Goal: Download file/media

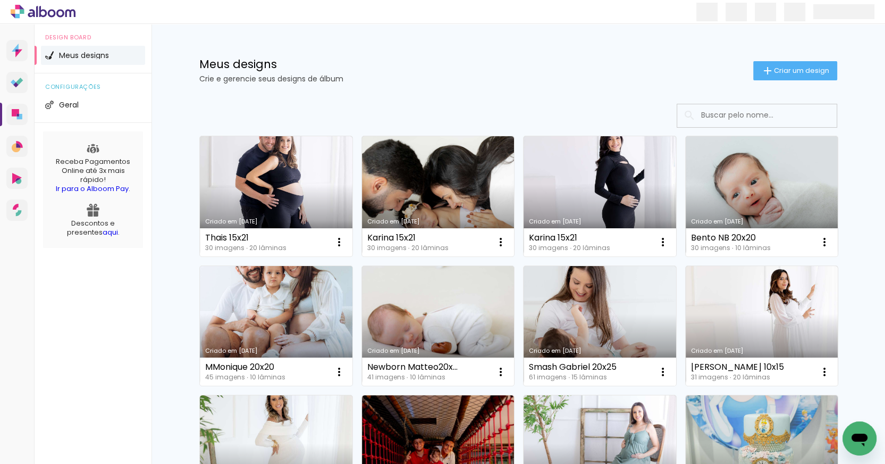
click at [304, 321] on link "Criado em [DATE]" at bounding box center [276, 326] width 153 height 120
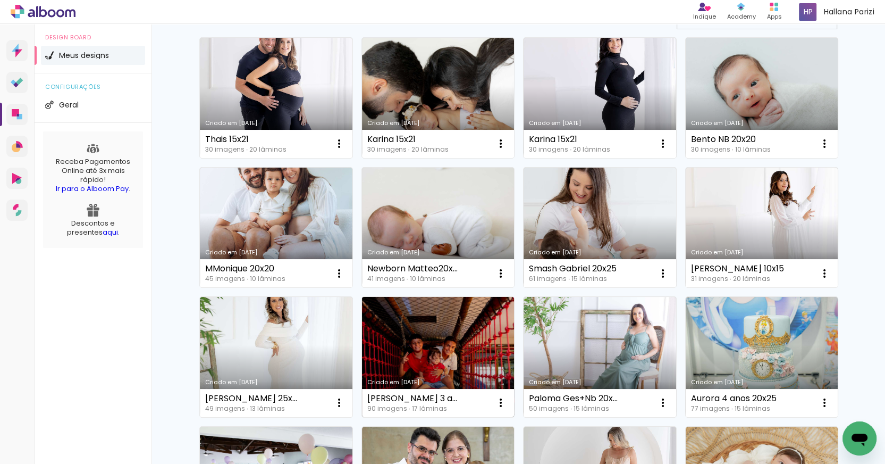
scroll to position [98, 0]
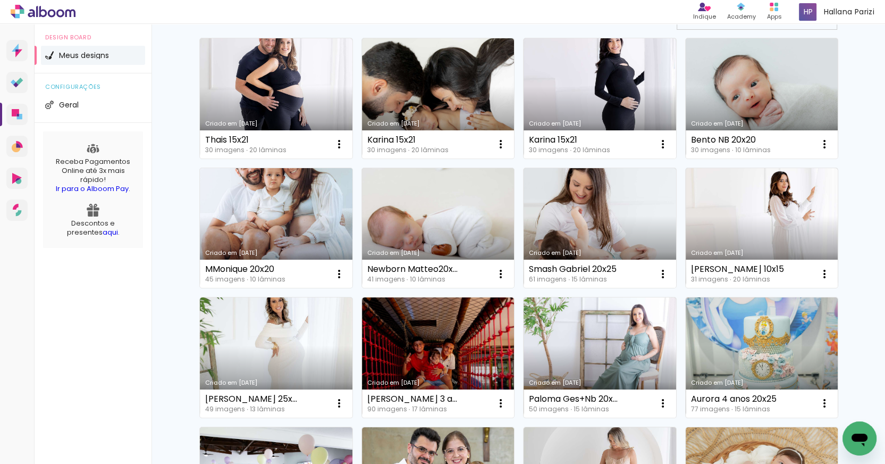
click at [282, 234] on link "Criado em [DATE]" at bounding box center [276, 228] width 153 height 120
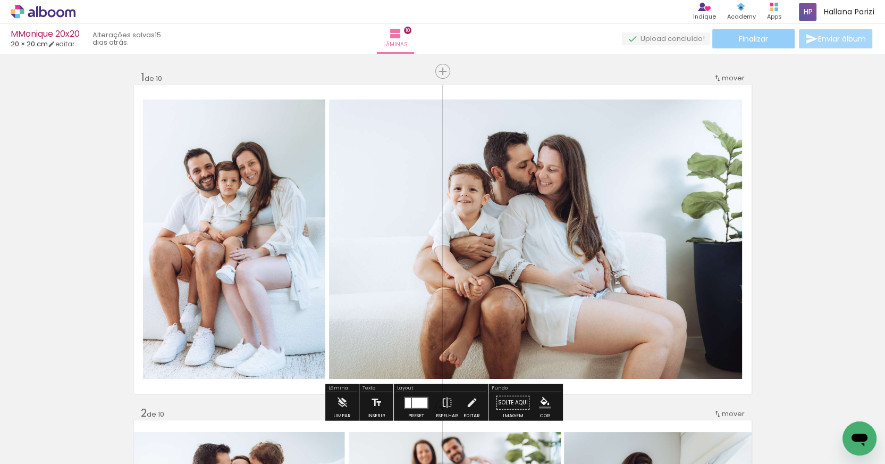
click at [755, 43] on span "Finalizar" at bounding box center [753, 38] width 29 height 7
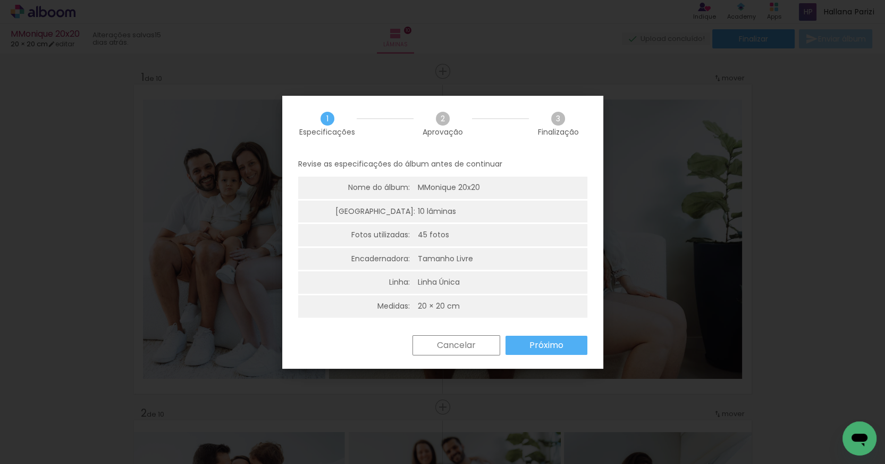
click at [540, 351] on paper-button "Próximo" at bounding box center [547, 344] width 82 height 19
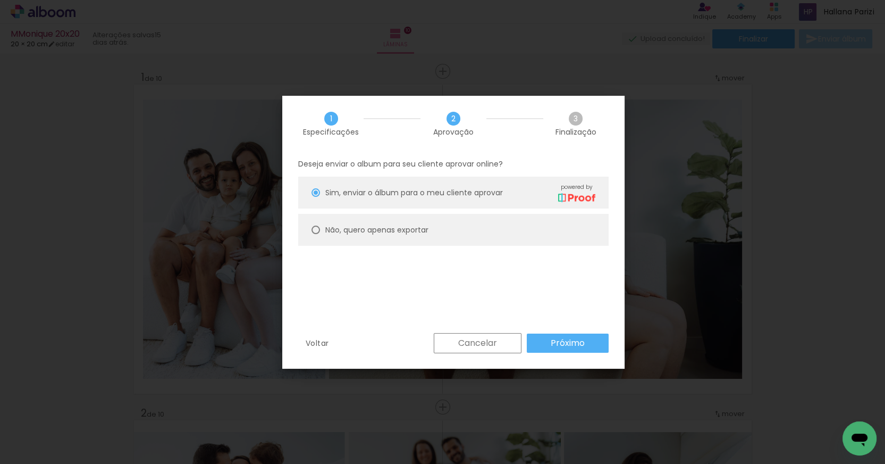
click at [0, 0] on slot "Não, quero apenas exportar" at bounding box center [0, 0] width 0 height 0
type paper-radio-button "on"
click at [562, 349] on paper-button "Próximo" at bounding box center [568, 342] width 82 height 19
type input "Alta, 300 DPI"
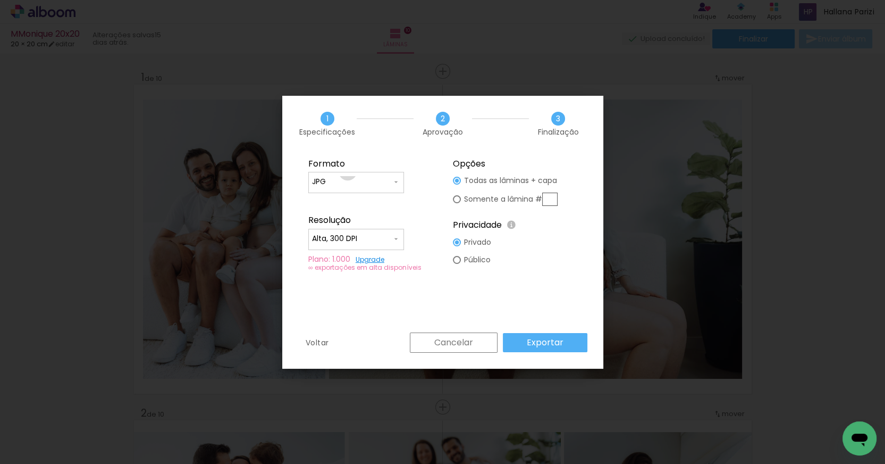
type input "PDF"
click at [0, 0] on slot "Exportar" at bounding box center [0, 0] width 0 height 0
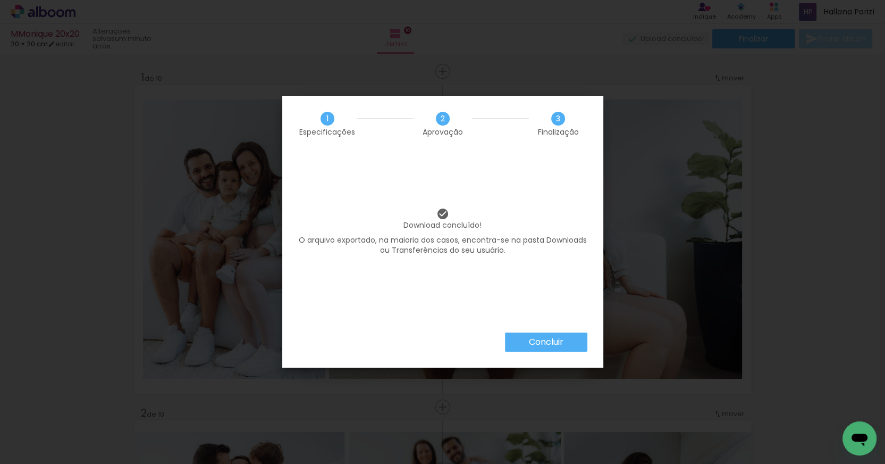
click at [541, 348] on paper-button "Concluir" at bounding box center [546, 341] width 82 height 19
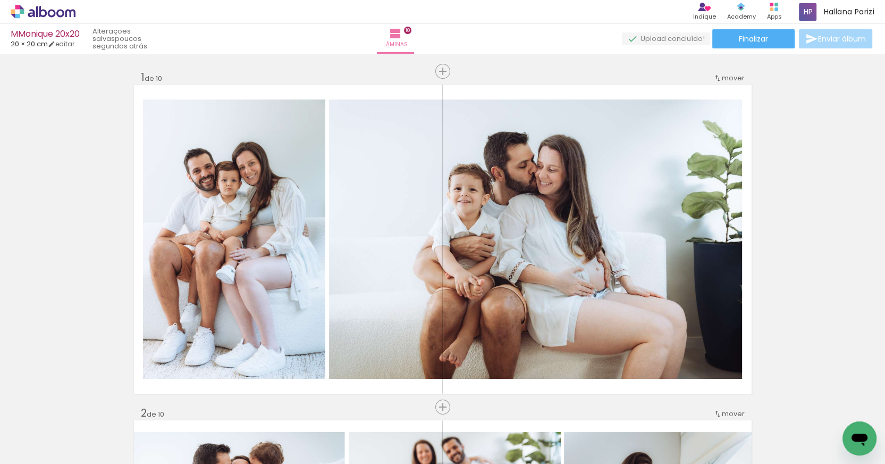
click at [34, 13] on icon at bounding box center [31, 13] width 7 height 8
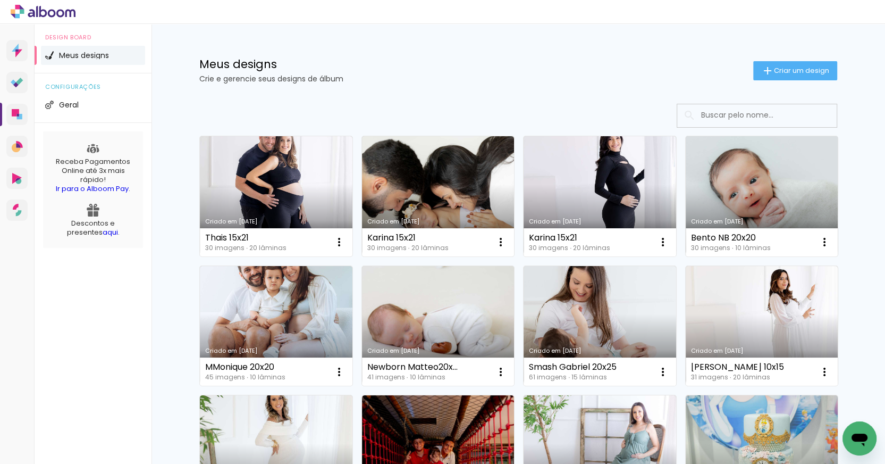
click at [794, 186] on link "Criado em [DATE]" at bounding box center [762, 196] width 153 height 120
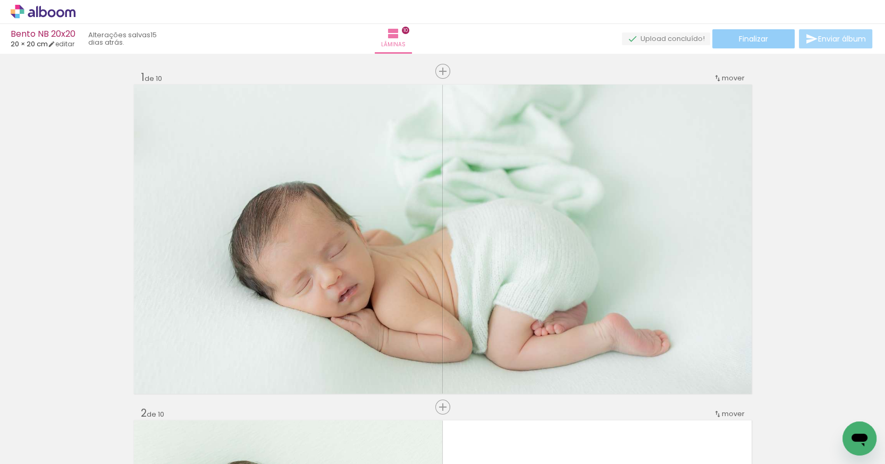
click at [744, 38] on span "Finalizar" at bounding box center [753, 38] width 29 height 7
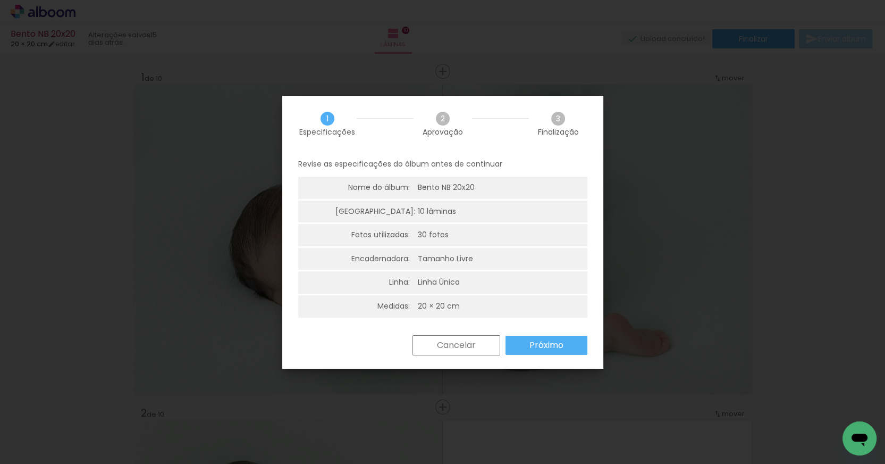
click at [0, 0] on slot "Próximo" at bounding box center [0, 0] width 0 height 0
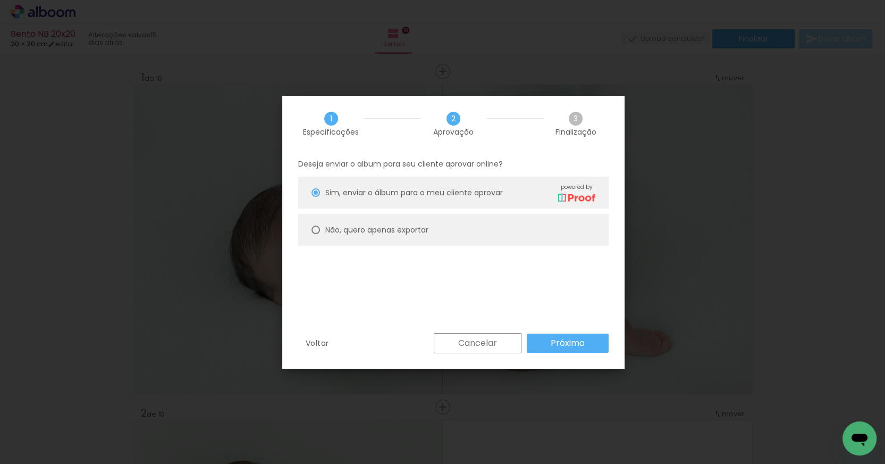
drag, startPoint x: 364, startPoint y: 228, endPoint x: 399, endPoint y: 250, distance: 41.1
click at [0, 0] on slot "Não, quero apenas exportar" at bounding box center [0, 0] width 0 height 0
type paper-radio-button "on"
click at [0, 0] on slot "Próximo" at bounding box center [0, 0] width 0 height 0
type input "Alta, 300 DPI"
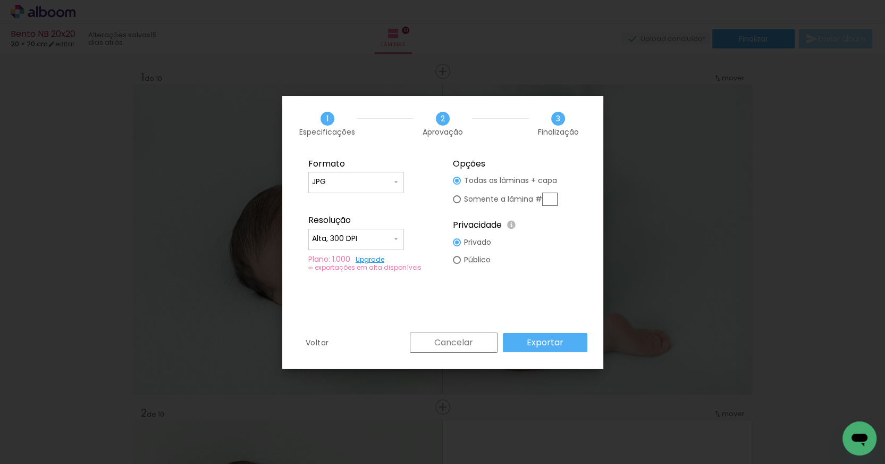
click at [566, 343] on paper-button "Exportar" at bounding box center [545, 342] width 85 height 19
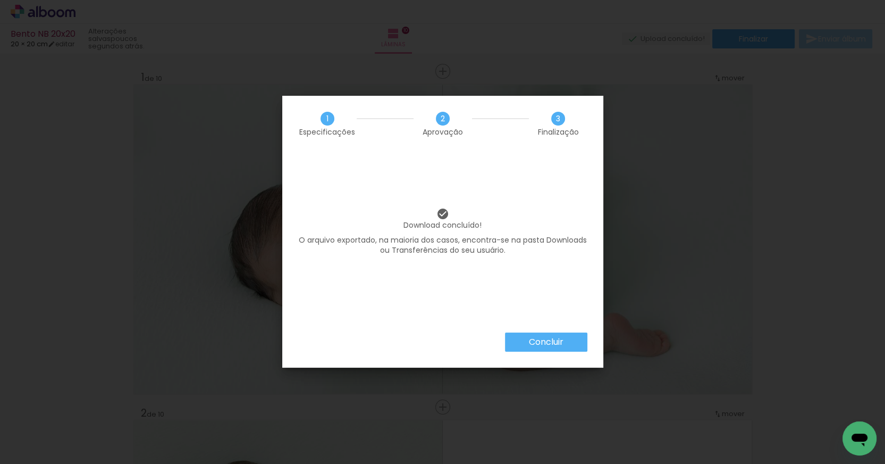
click at [547, 334] on paper-button "Concluir" at bounding box center [546, 341] width 82 height 19
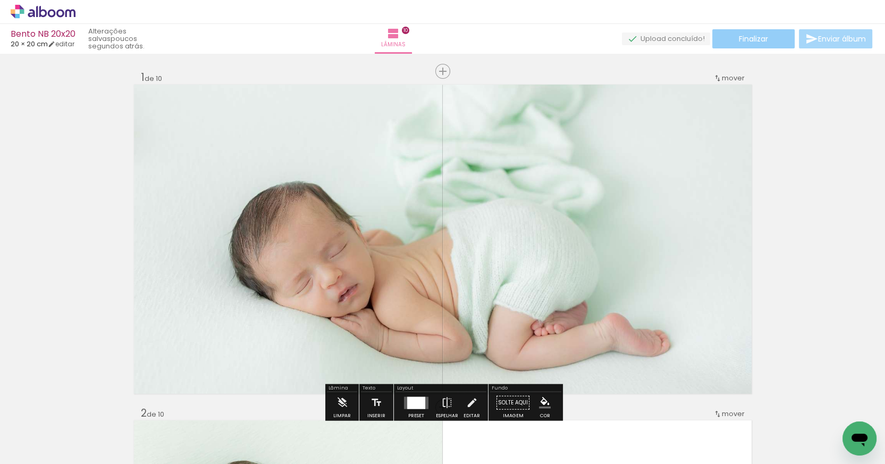
click at [769, 35] on paper-button "Finalizar" at bounding box center [753, 38] width 82 height 19
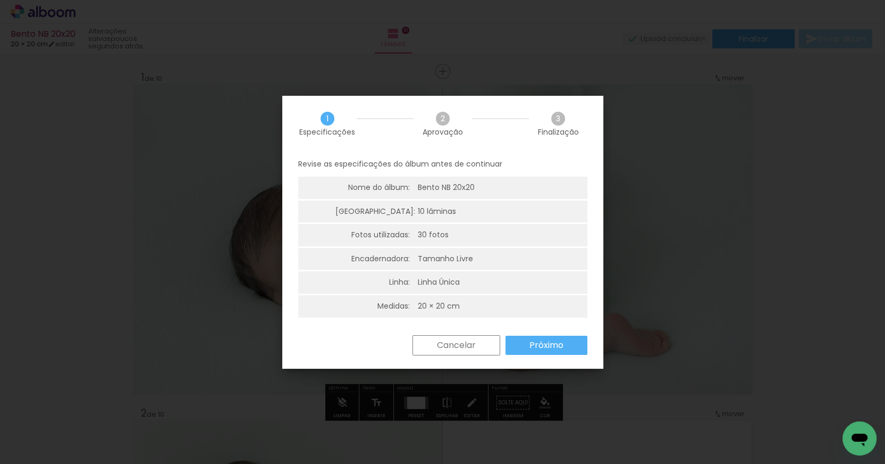
click at [576, 336] on paper-button "Próximo" at bounding box center [547, 344] width 82 height 19
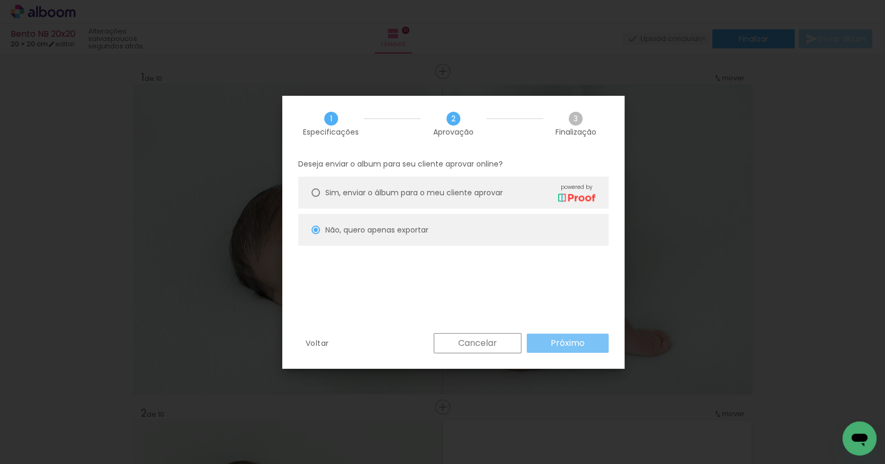
click at [0, 0] on slot "Próximo" at bounding box center [0, 0] width 0 height 0
type input "Alta, 300 DPI"
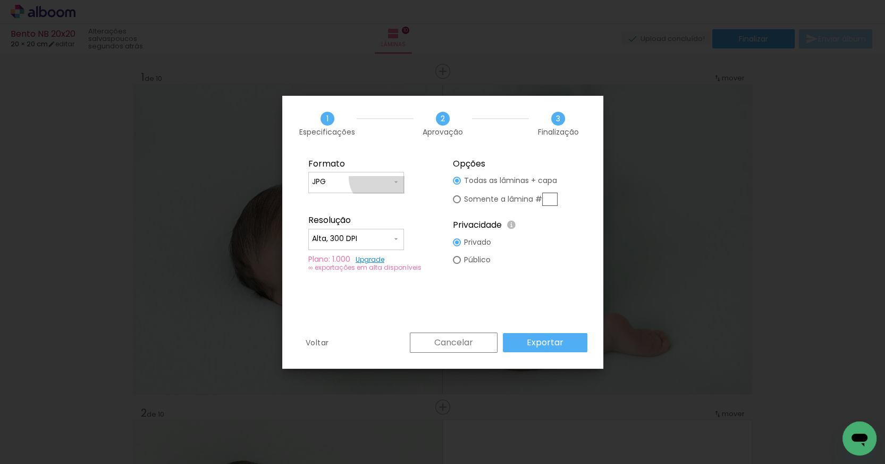
click at [379, 178] on input "JPG" at bounding box center [352, 181] width 80 height 11
click at [375, 206] on paper-item "PDF" at bounding box center [356, 201] width 96 height 21
type input "PDF"
click at [567, 347] on paper-button "Exportar" at bounding box center [545, 342] width 85 height 19
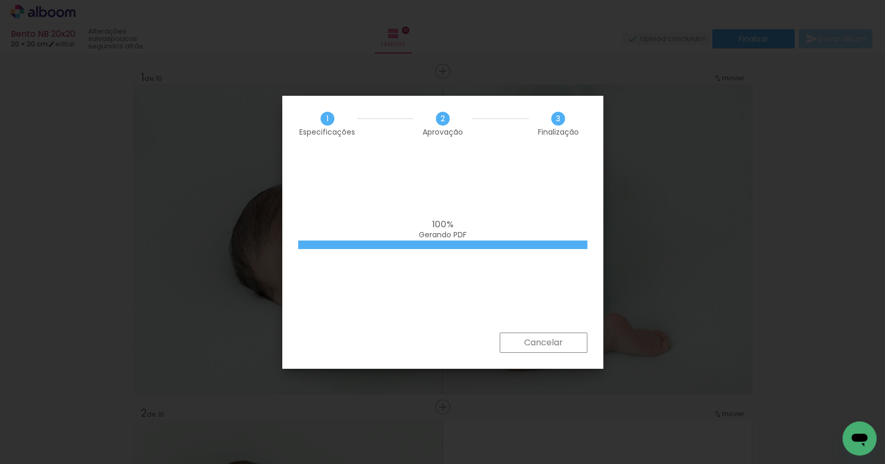
click at [609, 258] on iron-overlay-backdrop at bounding box center [442, 232] width 885 height 464
click at [541, 353] on div "Cancelar" at bounding box center [442, 350] width 321 height 36
click at [481, 158] on div "100% Gerando PDF" at bounding box center [442, 241] width 321 height 181
click at [556, 330] on div "100% Gerando PDF" at bounding box center [442, 241] width 321 height 181
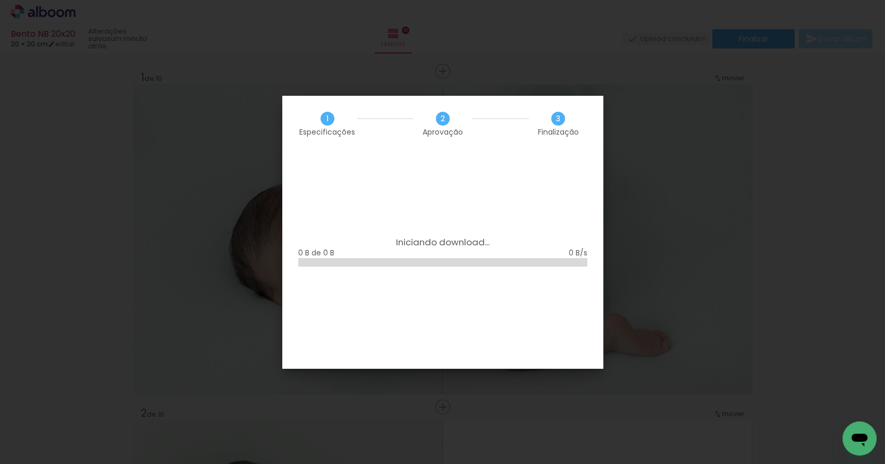
click at [559, 341] on div "Iniciando download... 0 B de 0 B" at bounding box center [442, 259] width 321 height 217
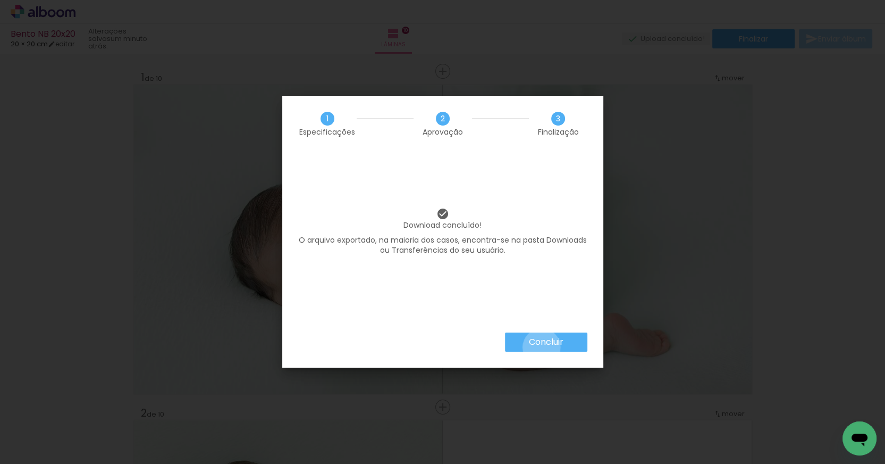
click at [541, 347] on paper-button "Concluir" at bounding box center [546, 341] width 82 height 19
